Goal: Transaction & Acquisition: Book appointment/travel/reservation

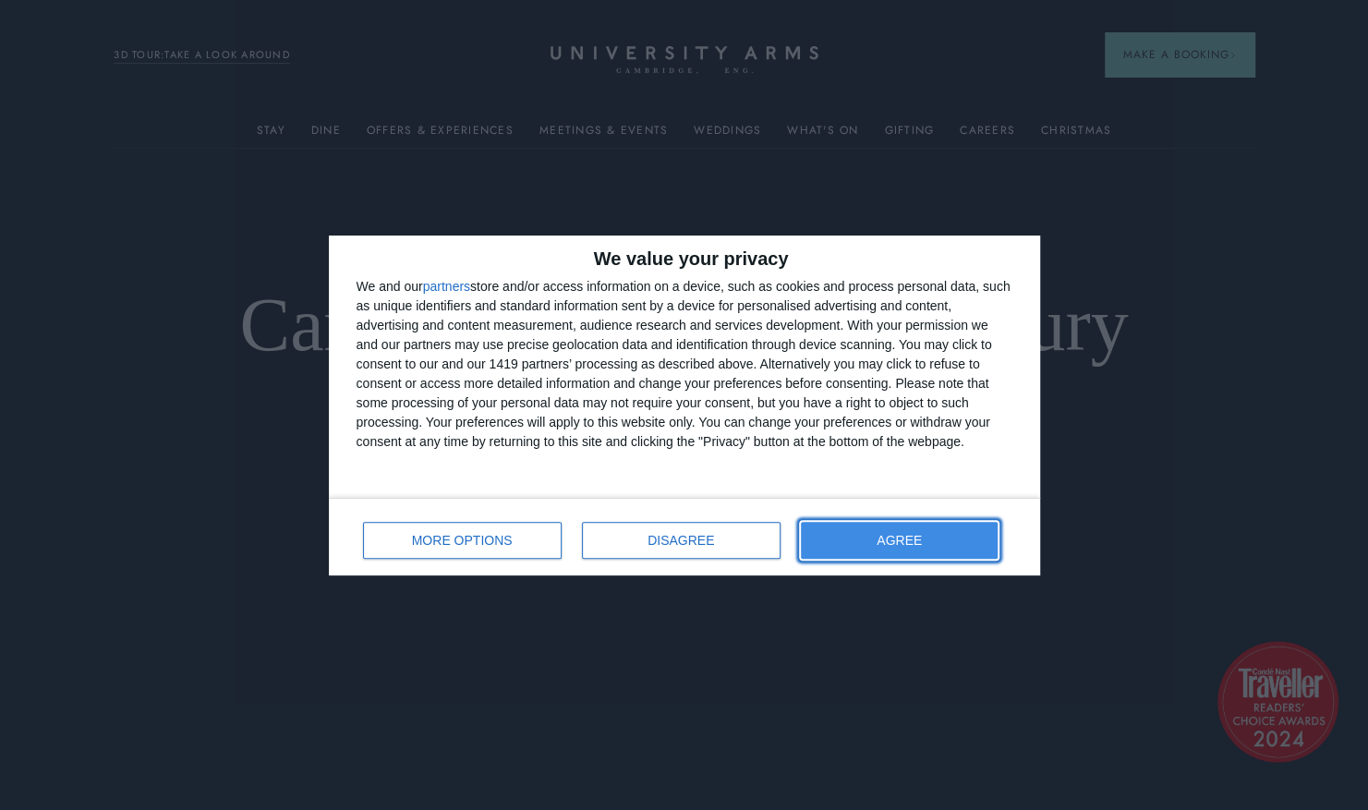
click at [892, 534] on span "AGREE" at bounding box center [898, 540] width 45 height 13
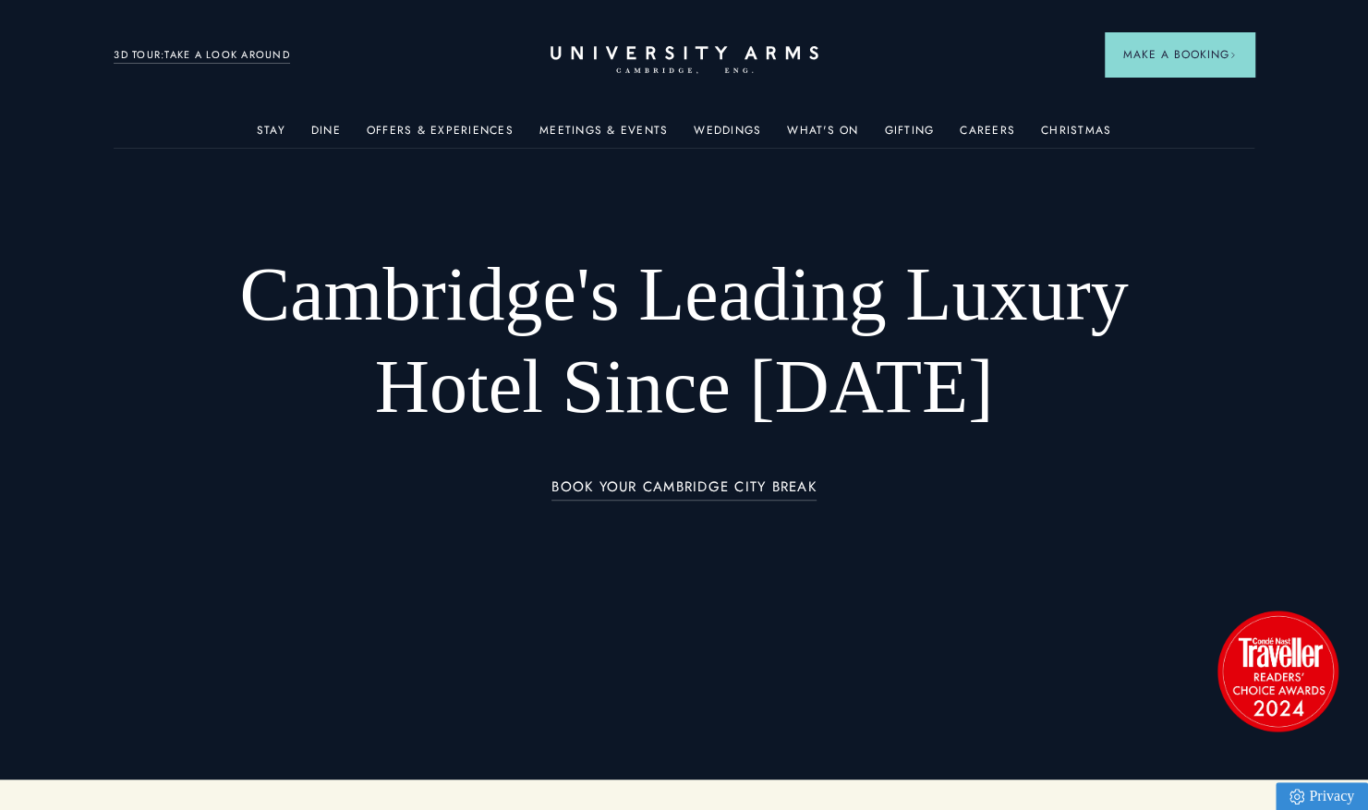
scroll to position [31, 0]
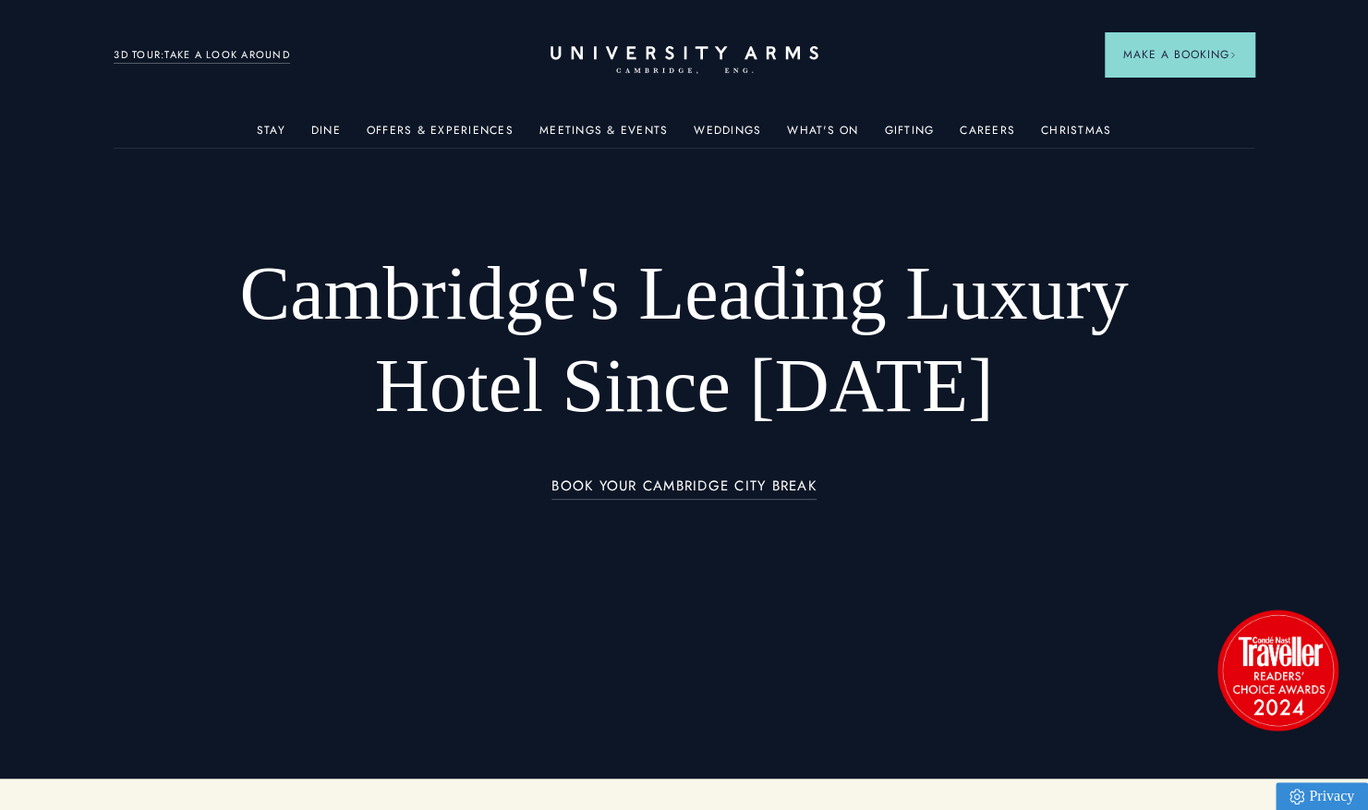
click at [172, 57] on link "3D TOUR:TAKE A LOOK AROUND" at bounding box center [202, 55] width 176 height 17
click at [706, 126] on link "Weddings" at bounding box center [727, 136] width 67 height 24
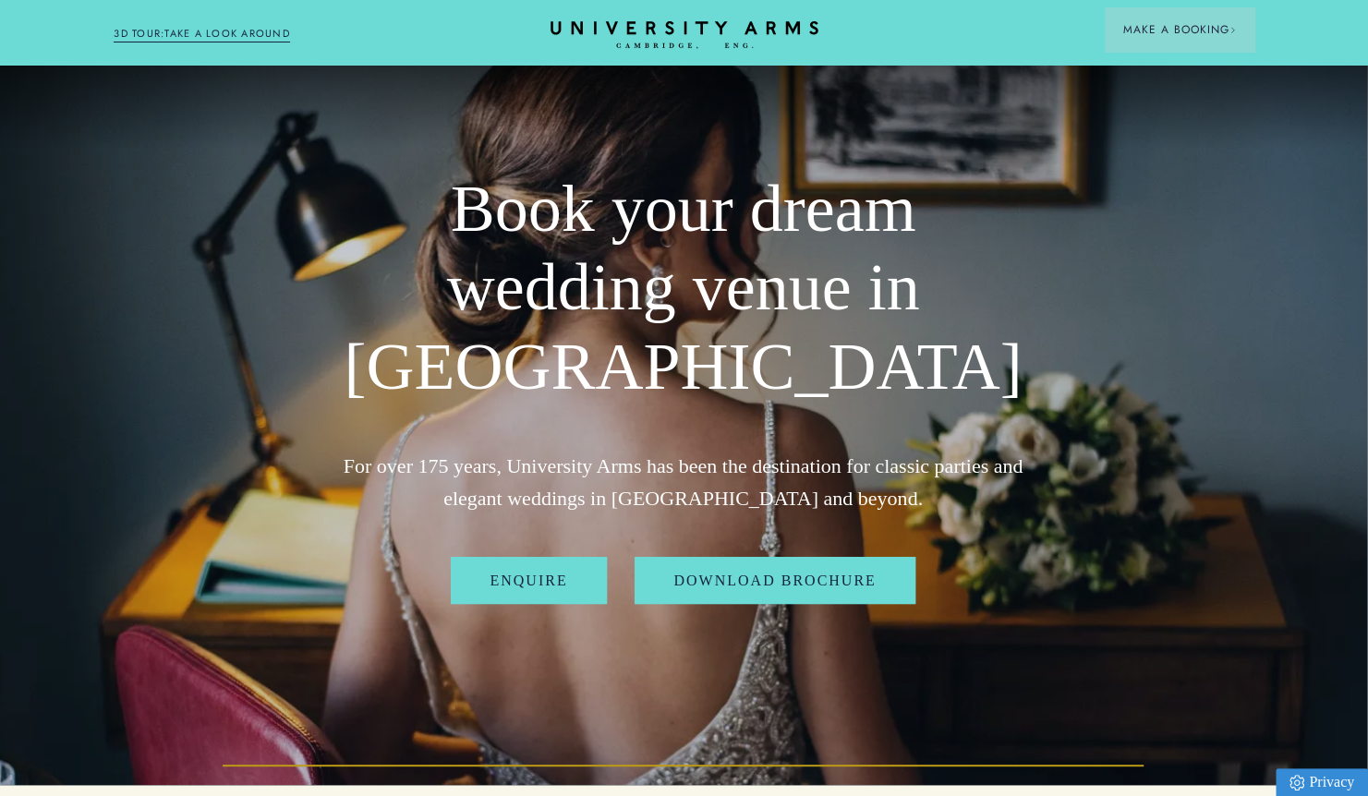
scroll to position [0, 14]
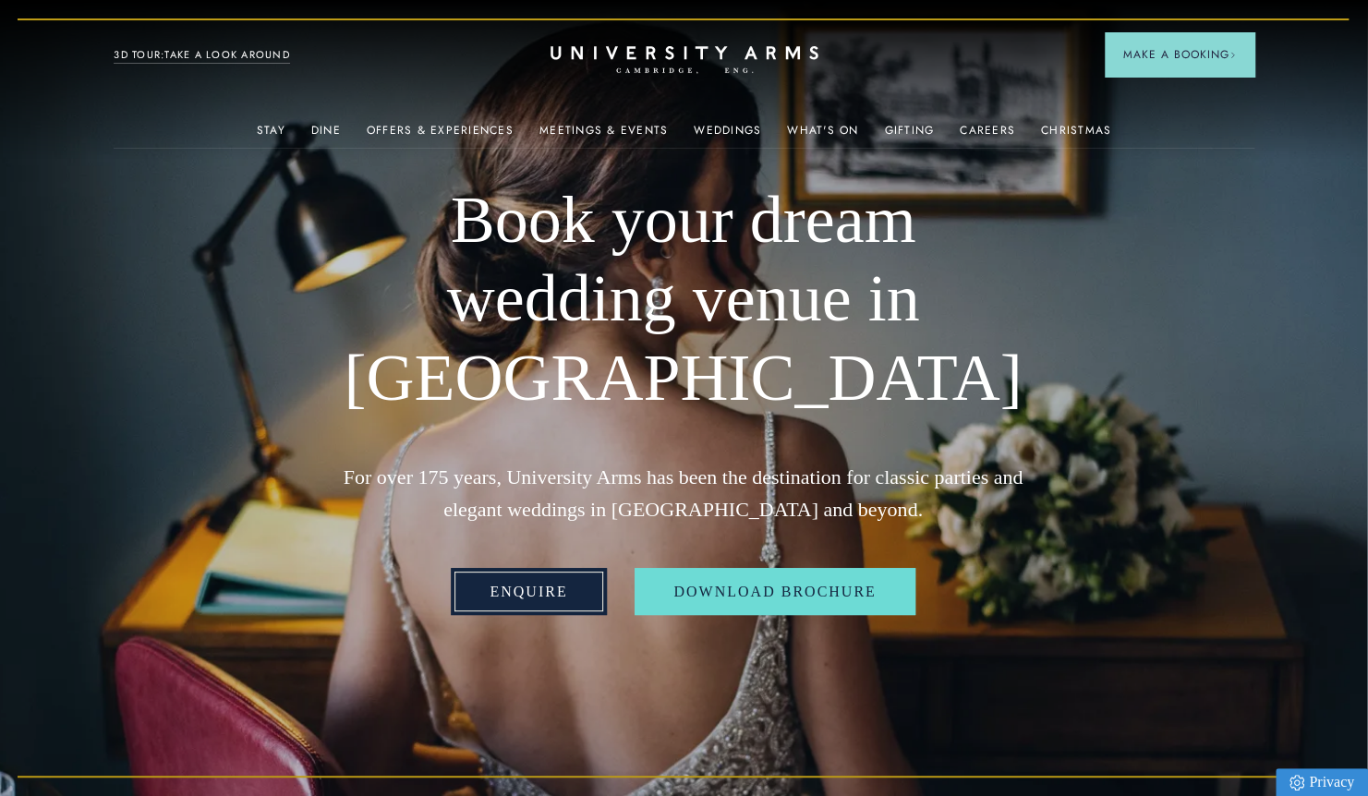
click at [546, 614] on link "Enquire" at bounding box center [528, 592] width 155 height 48
click at [700, 68] on icon "CAMBRIDGE’S LEADING LUXURY HOTEL SINCE [DATE]" at bounding box center [684, 60] width 260 height 28
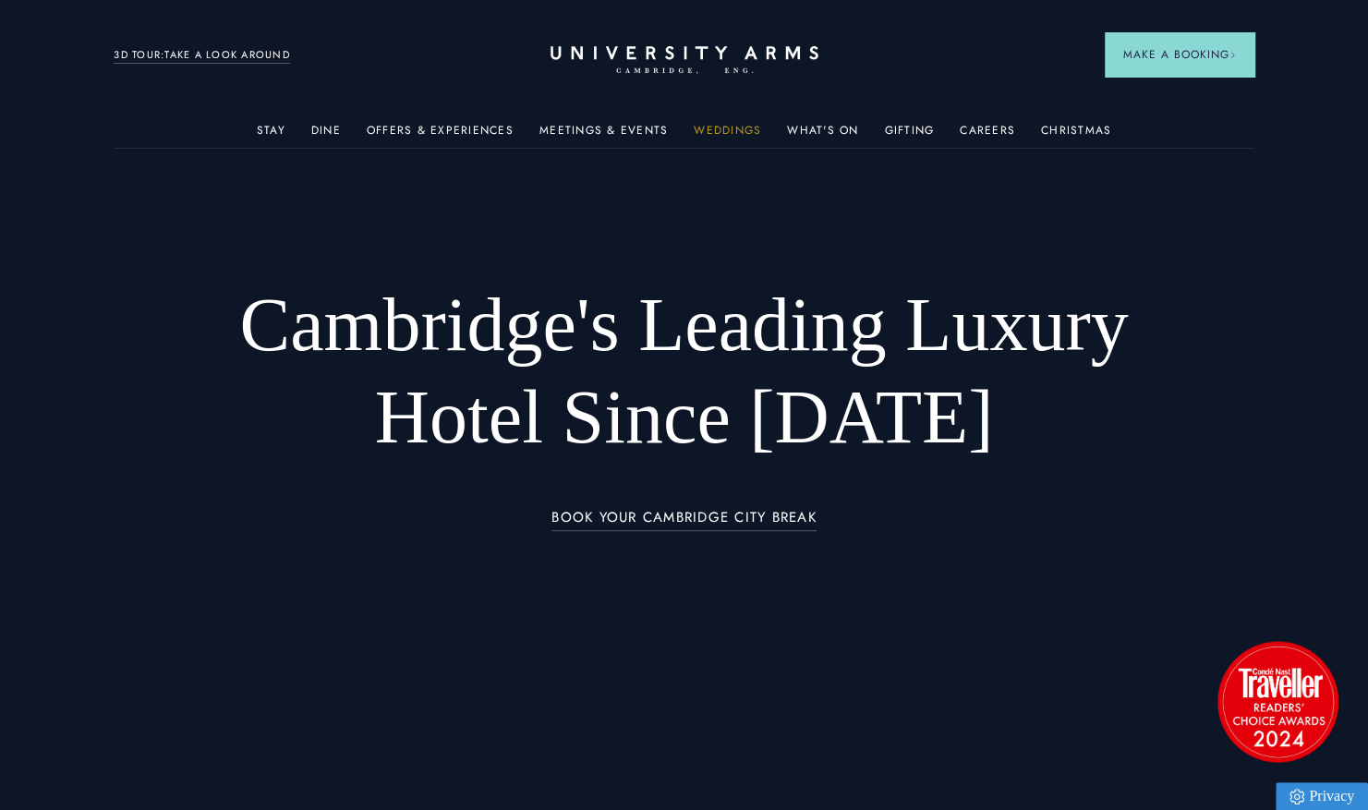
click at [737, 128] on link "Weddings" at bounding box center [727, 136] width 67 height 24
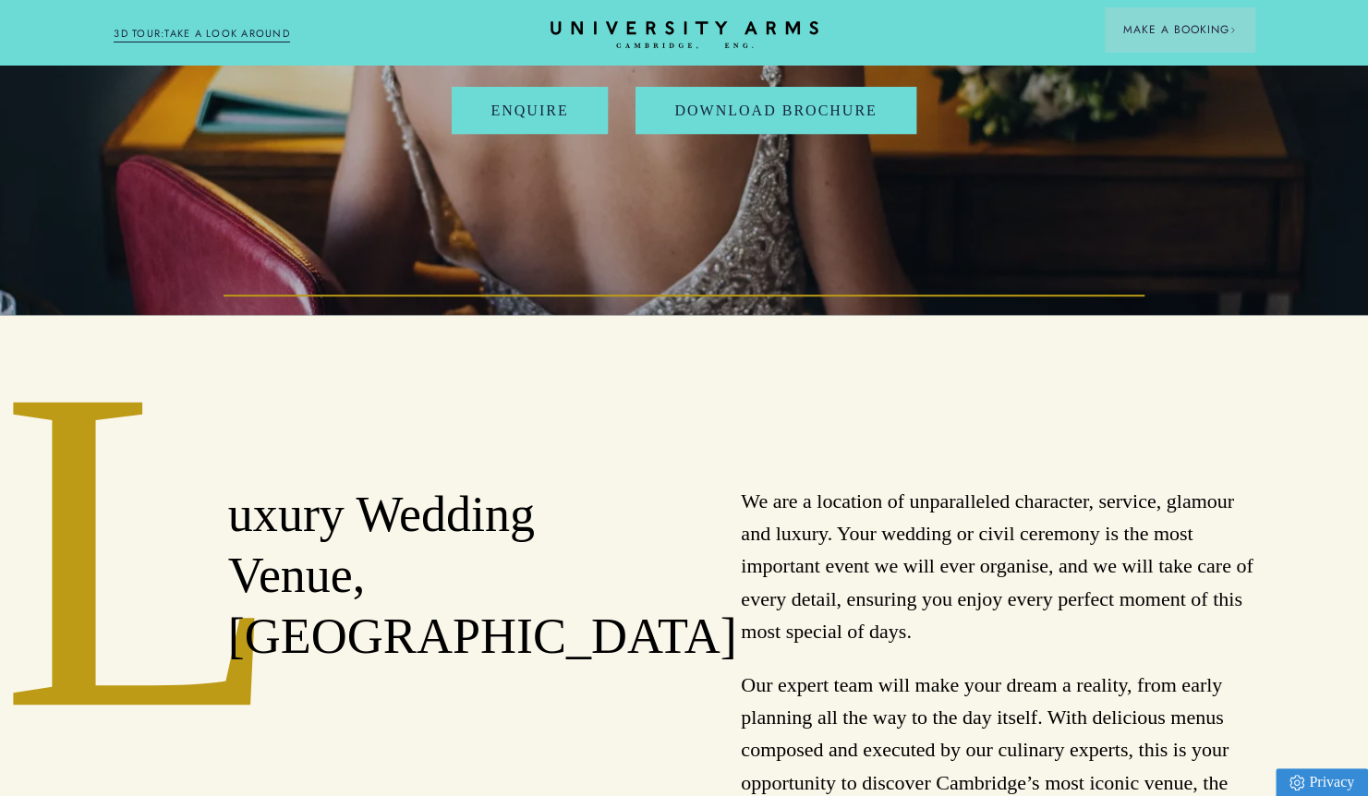
scroll to position [482, 0]
